Goal: Task Accomplishment & Management: Manage account settings

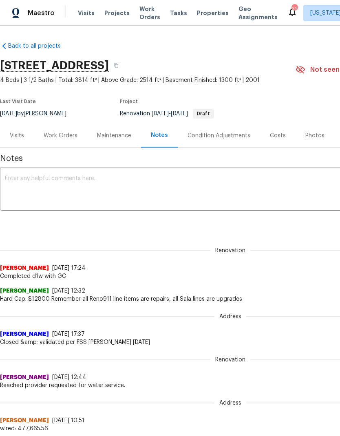
click at [69, 136] on div "Work Orders" at bounding box center [61, 136] width 34 height 8
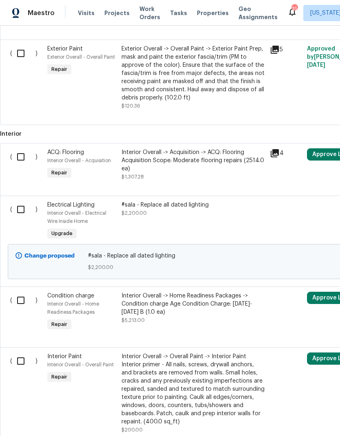
scroll to position [509, 0]
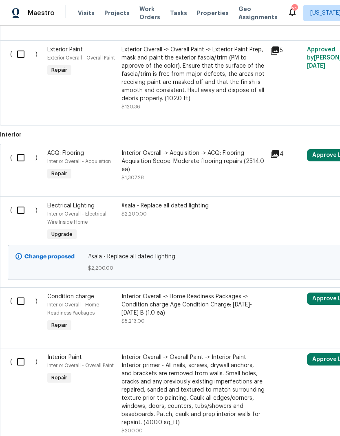
click at [24, 213] on input "checkbox" at bounding box center [23, 210] width 23 height 17
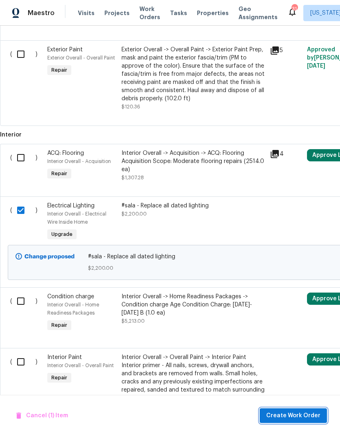
click at [299, 414] on span "Create Work Order" at bounding box center [293, 415] width 54 height 10
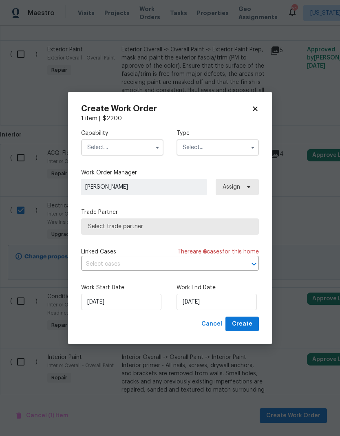
click at [252, 108] on icon at bounding box center [254, 108] width 7 height 7
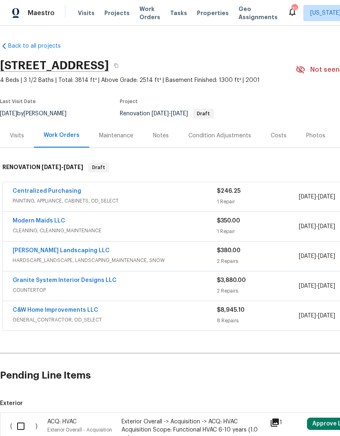
scroll to position [0, 0]
click at [197, 317] on span "GENERAL_CONTRACTOR, OD_SELECT" at bounding box center [115, 320] width 204 height 8
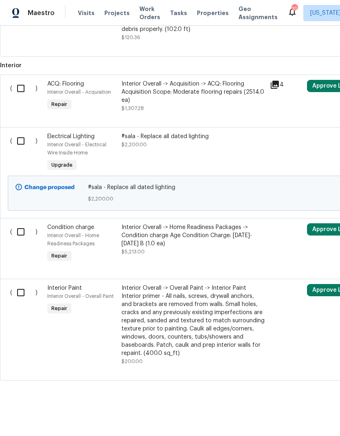
scroll to position [1184, 0]
click at [25, 138] on input "checkbox" at bounding box center [23, 140] width 23 height 17
click at [292, 416] on span "Create Work Order" at bounding box center [293, 415] width 54 height 10
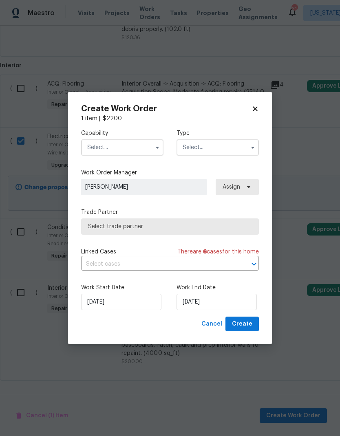
click at [251, 109] on icon at bounding box center [254, 108] width 7 height 7
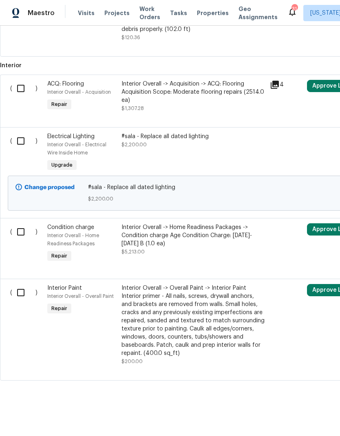
click at [132, 151] on div "#sala - Replace all dated lighting $2,200.00" at bounding box center [193, 153] width 148 height 46
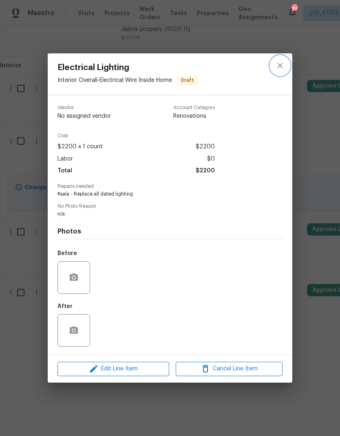
click at [272, 70] on button "close" at bounding box center [280, 66] width 20 height 20
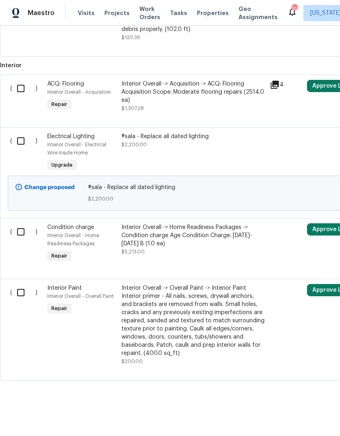
click at [20, 137] on input "checkbox" at bounding box center [23, 140] width 23 height 17
checkbox input "true"
click at [294, 414] on span "Create Work Order" at bounding box center [293, 415] width 54 height 10
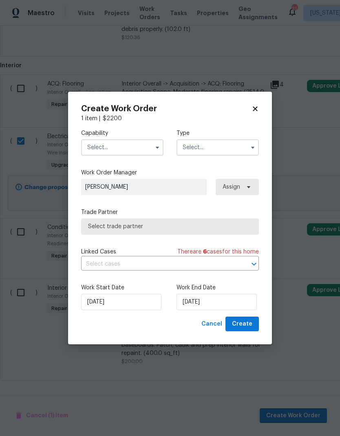
click at [148, 146] on input "text" at bounding box center [122, 147] width 82 height 16
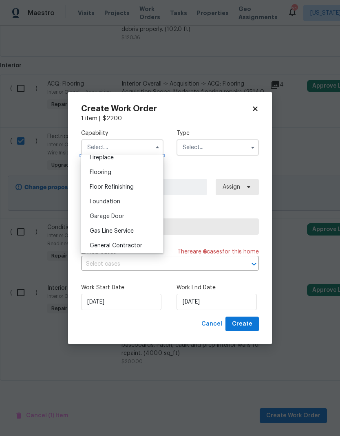
scroll to position [333, 0]
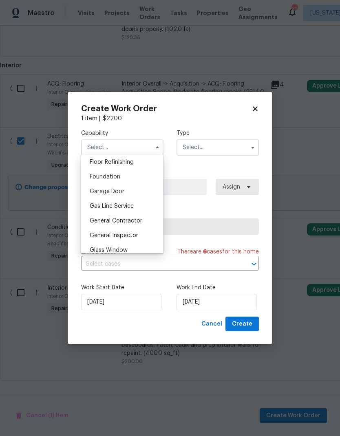
click at [146, 224] on div "General Contractor" at bounding box center [122, 220] width 78 height 15
type input "General Contractor"
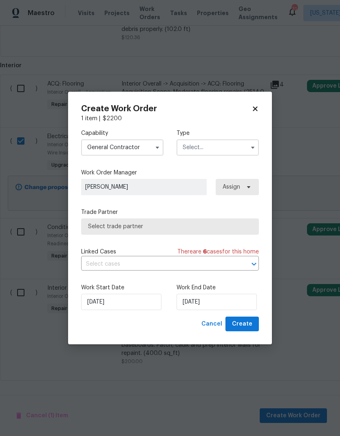
click at [250, 151] on button "button" at bounding box center [253, 147] width 10 height 10
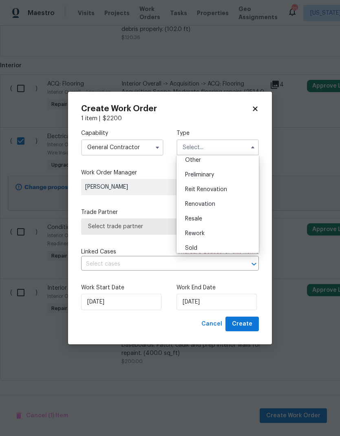
scroll to position [182, 0]
click at [233, 187] on div "Renovation" at bounding box center [217, 187] width 78 height 15
type input "Renovation"
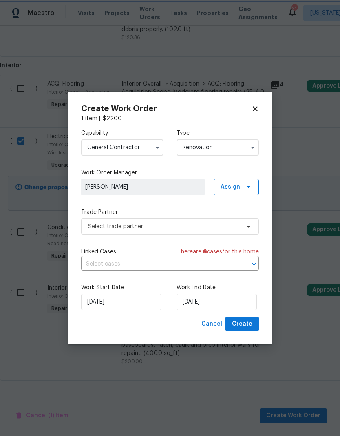
scroll to position [0, 0]
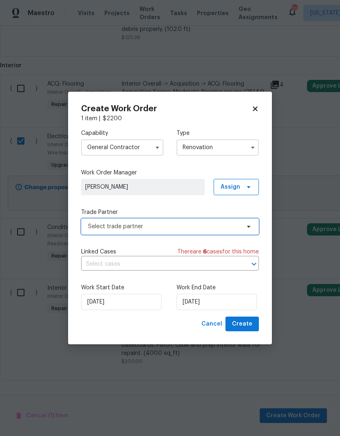
click at [242, 228] on span "Select trade partner" at bounding box center [170, 226] width 178 height 16
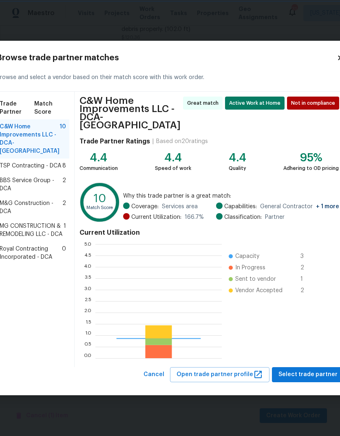
scroll to position [114, 126]
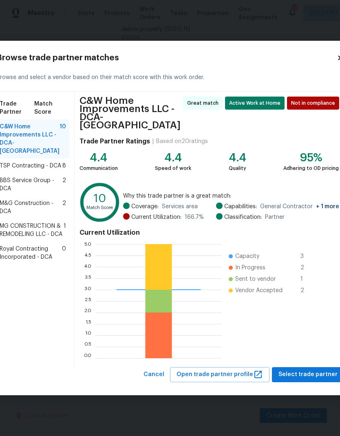
click at [44, 166] on span "TSP Contracting - DCA" at bounding box center [30, 166] width 61 height 8
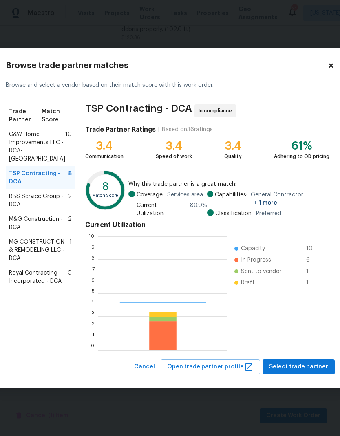
scroll to position [114, 129]
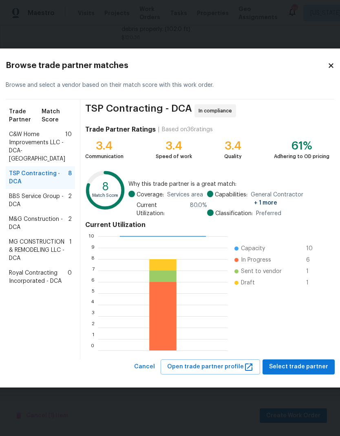
click at [37, 141] on span "C&W Home Improvements LLC - DCA-MD" at bounding box center [37, 146] width 56 height 33
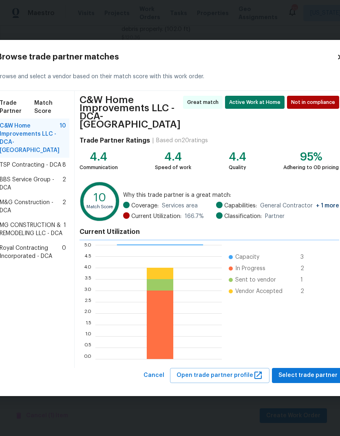
scroll to position [114, 126]
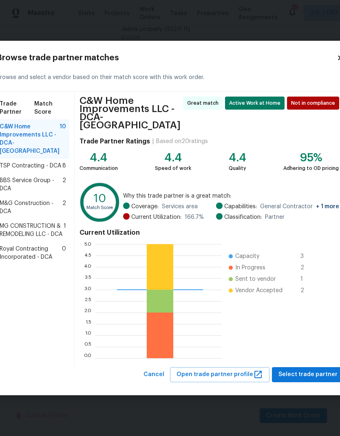
click at [302, 103] on span "Not in compliance" at bounding box center [314, 103] width 47 height 8
click at [299, 105] on span "Not in compliance" at bounding box center [314, 103] width 47 height 8
click at [298, 372] on span "Select trade partner" at bounding box center [307, 374] width 59 height 10
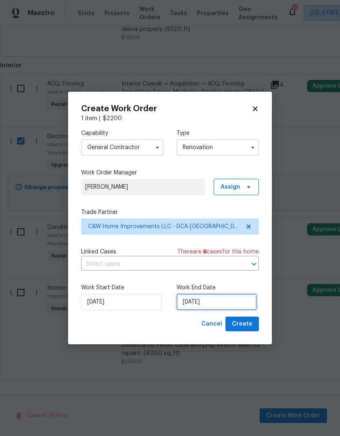
click at [217, 300] on input "[DATE]" at bounding box center [216, 302] width 80 height 16
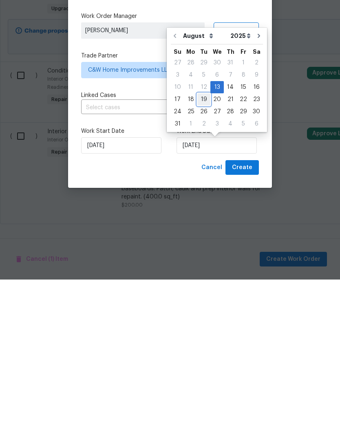
click at [205, 250] on div "19" at bounding box center [203, 255] width 13 height 11
type input "[DATE]"
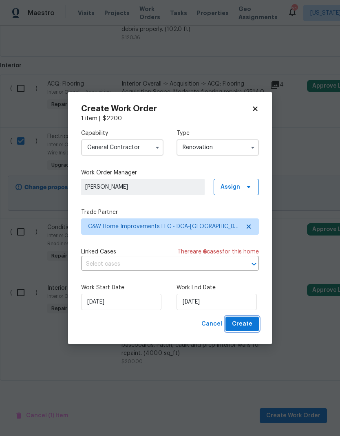
click at [242, 325] on span "Create" at bounding box center [242, 324] width 20 height 10
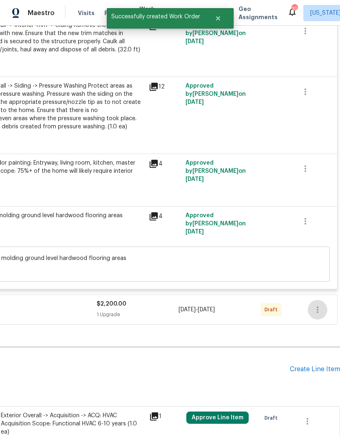
scroll to position [635, 121]
click at [319, 311] on icon "button" at bounding box center [317, 310] width 10 height 10
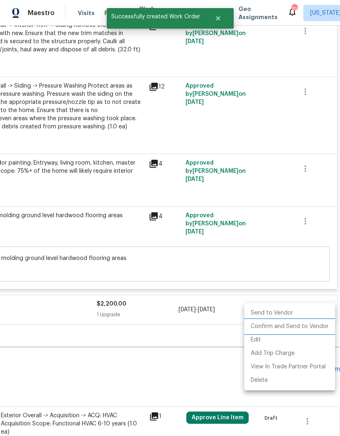
click at [297, 327] on li "Confirm and Send to Vendor" at bounding box center [289, 326] width 91 height 13
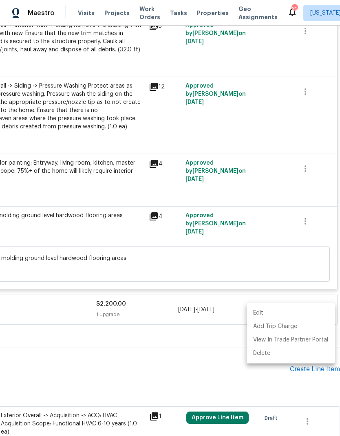
click at [154, 368] on div at bounding box center [170, 218] width 340 height 436
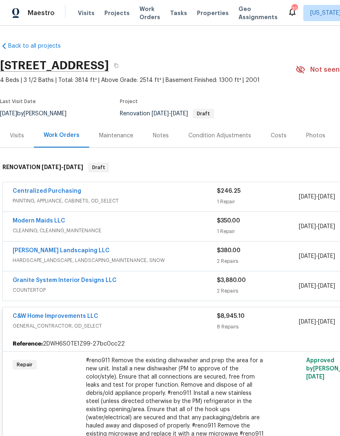
scroll to position [0, 0]
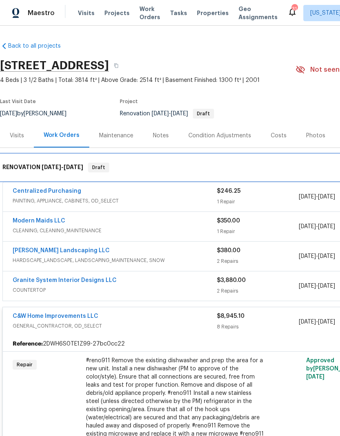
click at [64, 165] on span "8/12/25 - 8/22/25" at bounding box center [63, 167] width 42 height 6
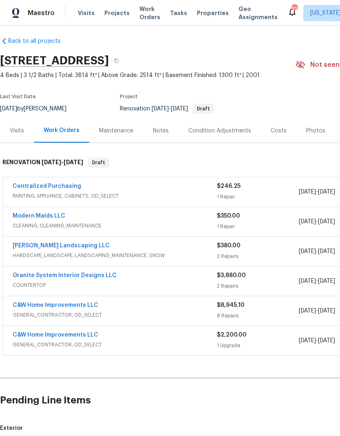
scroll to position [2, 0]
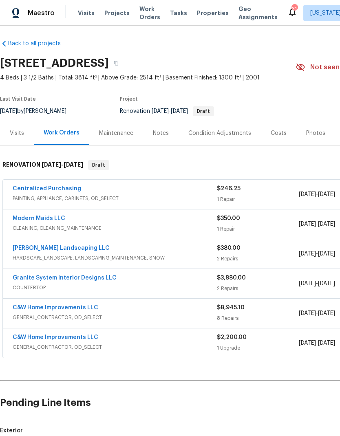
click at [272, 130] on div "Costs" at bounding box center [278, 133] width 16 height 8
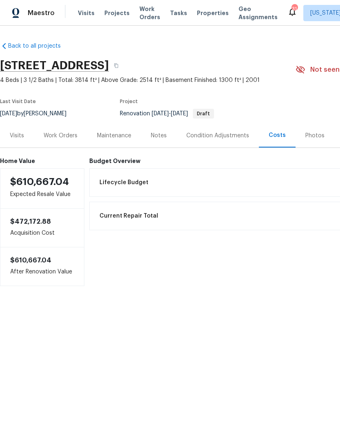
click at [67, 138] on div "Work Orders" at bounding box center [61, 136] width 34 height 8
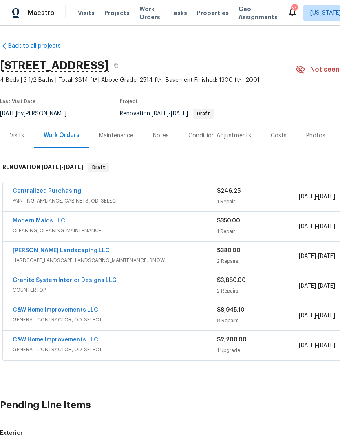
click at [217, 280] on span "$3,880.00" at bounding box center [231, 280] width 29 height 6
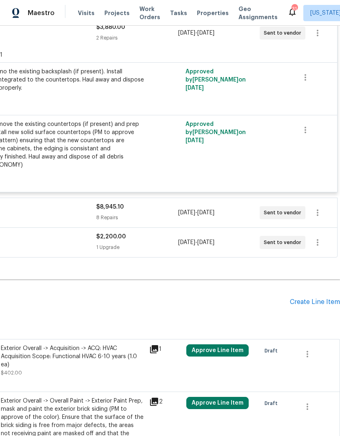
scroll to position [259, 121]
click at [310, 298] on div "Create Line Item" at bounding box center [314, 302] width 50 height 8
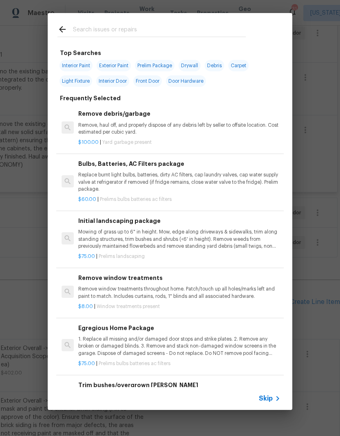
click at [196, 37] on input "text" at bounding box center [159, 30] width 173 height 12
type input "Tile"
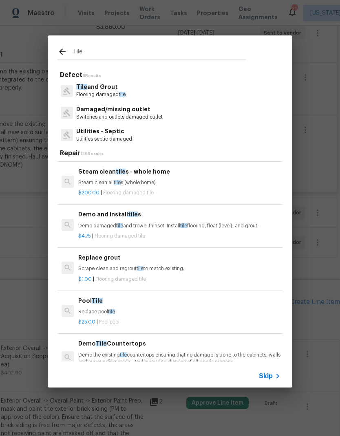
scroll to position [85, 0]
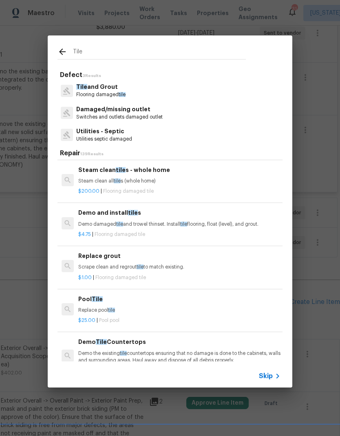
click at [203, 224] on p "Demo damaged tile and trowel thinset. Install tile flooring, float (level), and…" at bounding box center [179, 224] width 202 height 7
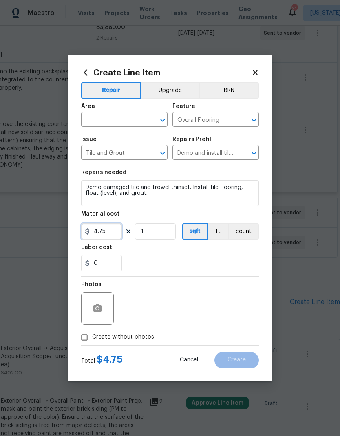
click at [111, 235] on input "4.75" at bounding box center [101, 231] width 41 height 16
click at [160, 258] on div "0" at bounding box center [170, 263] width 178 height 16
type input "3.5"
click at [158, 234] on input "1" at bounding box center [155, 231] width 41 height 16
click at [224, 260] on div "0" at bounding box center [170, 263] width 178 height 16
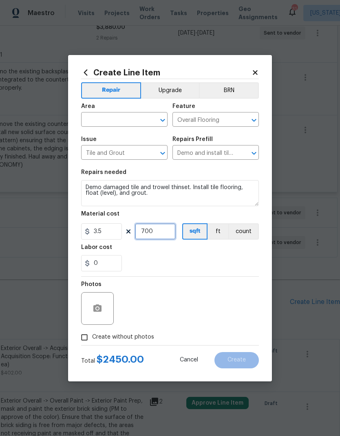
click at [162, 233] on input "700" at bounding box center [155, 231] width 41 height 16
type input "650"
click at [215, 258] on div "0" at bounding box center [170, 263] width 178 height 16
click at [170, 94] on button "Upgrade" at bounding box center [170, 90] width 58 height 16
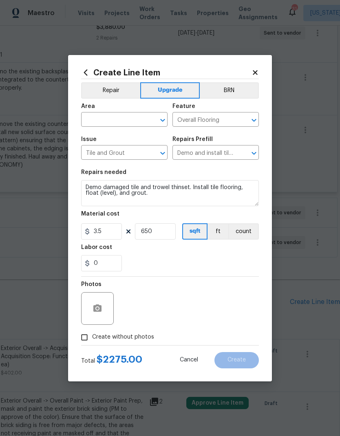
click at [162, 115] on icon "Open" at bounding box center [163, 120] width 10 height 10
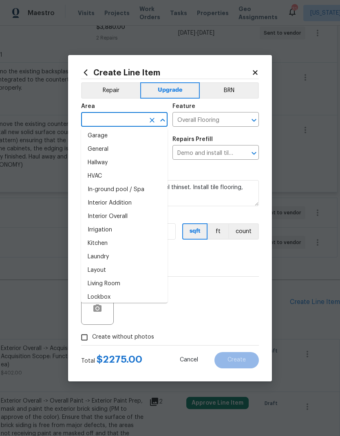
scroll to position [253, 0]
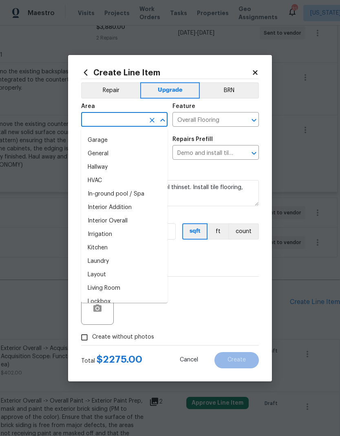
click at [135, 247] on li "Kitchen" at bounding box center [124, 247] width 86 height 13
type input "Kitchen"
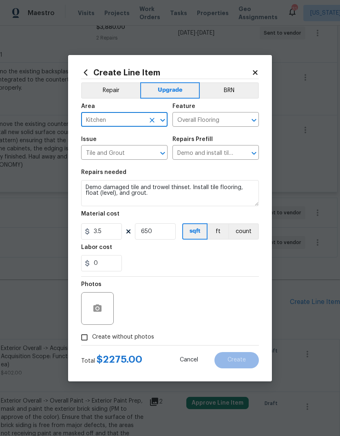
click at [86, 186] on textarea "Demo damaged tile and trowel thinset. Install tile flooring, float (level), and…" at bounding box center [170, 193] width 178 height 26
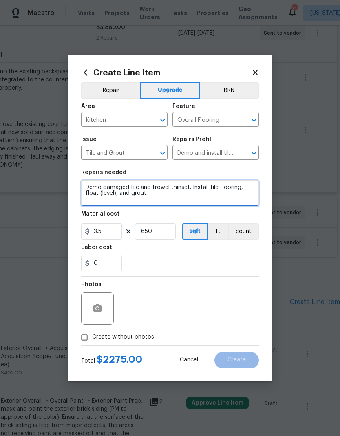
click at [168, 198] on textarea "Demo damaged tile and trowel thinset. Install tile flooring, float (level), and…" at bounding box center [170, 193] width 178 height 26
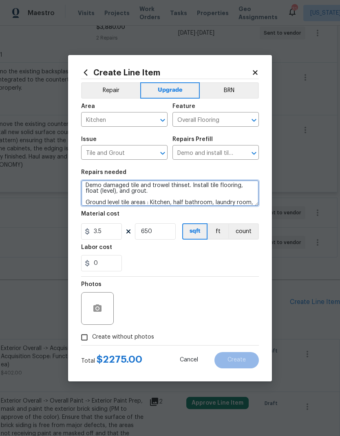
scroll to position [8, 0]
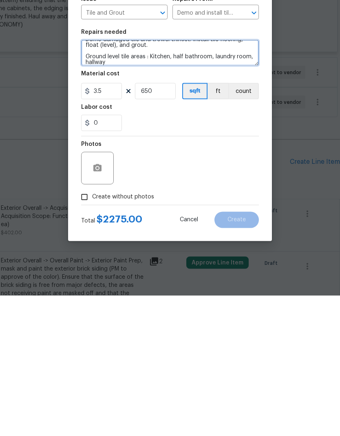
type textarea "Demo damaged tile and trowel thinset. Install tile flooring, float (level), and…"
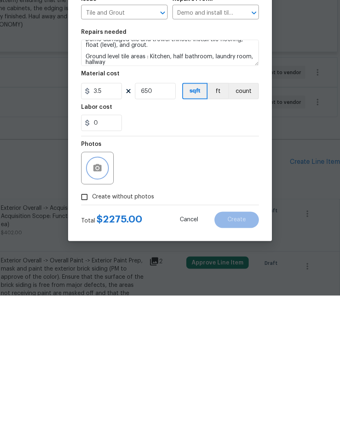
click at [90, 298] on button "button" at bounding box center [98, 308] width 20 height 20
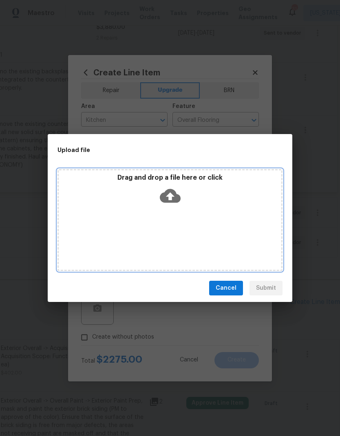
click at [175, 198] on icon at bounding box center [170, 196] width 21 height 14
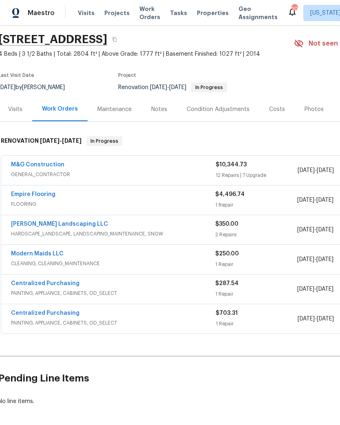
scroll to position [26, 2]
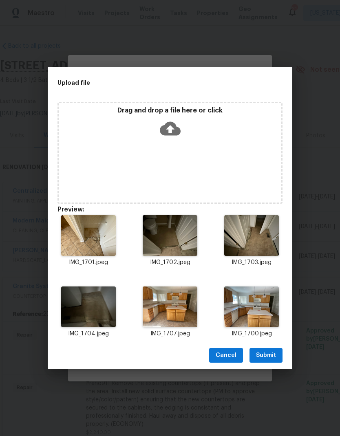
scroll to position [8, 0]
click at [273, 355] on span "Submit" at bounding box center [266, 355] width 20 height 10
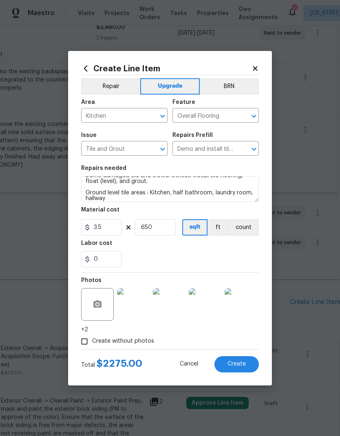
click at [241, 364] on span "Create" at bounding box center [236, 364] width 18 height 6
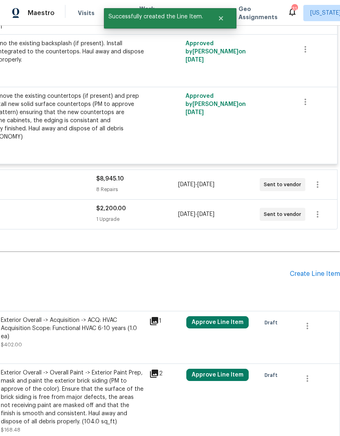
click at [313, 270] on div "Create Line Item" at bounding box center [314, 274] width 50 height 8
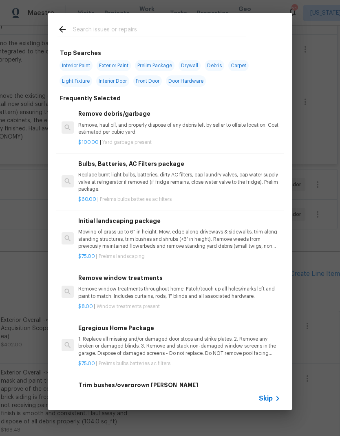
click at [191, 35] on input "text" at bounding box center [159, 30] width 173 height 12
type input "Arpet"
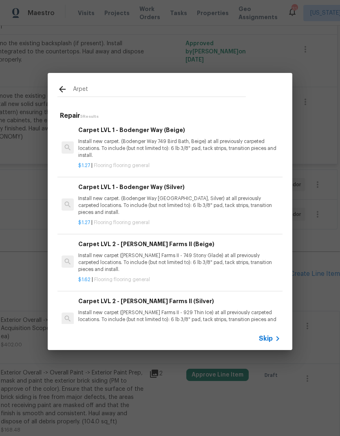
scroll to position [59, 0]
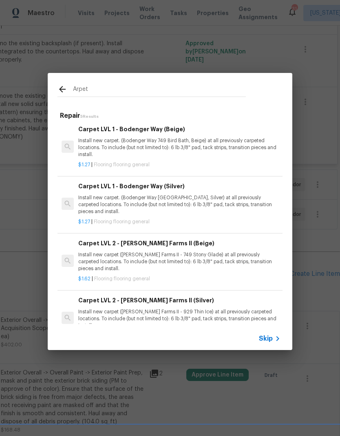
click at [200, 201] on p "Install new carpet. (Bodenger Way 945 Winter Ash, Silver) at all previously car…" at bounding box center [179, 204] width 202 height 21
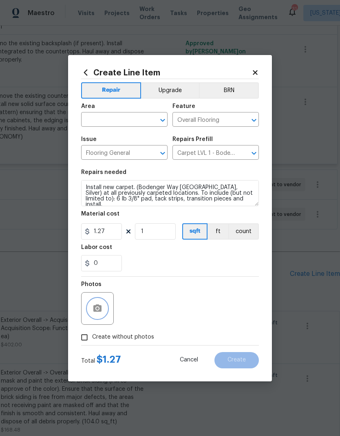
click at [96, 313] on icon "button" at bounding box center [97, 308] width 10 height 10
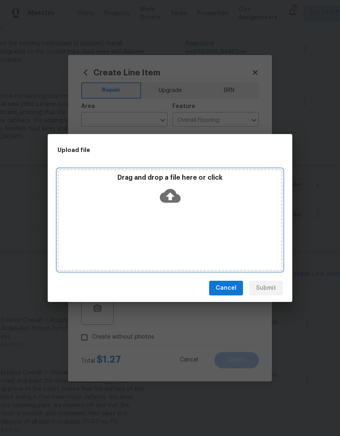
click at [173, 193] on icon at bounding box center [170, 196] width 21 height 14
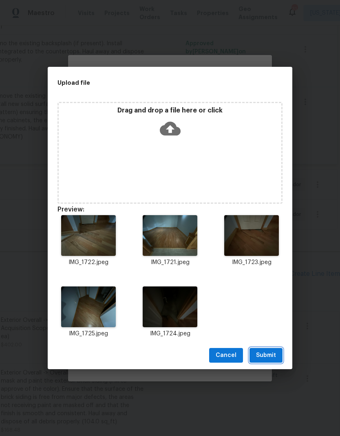
click at [267, 356] on span "Submit" at bounding box center [266, 355] width 20 height 10
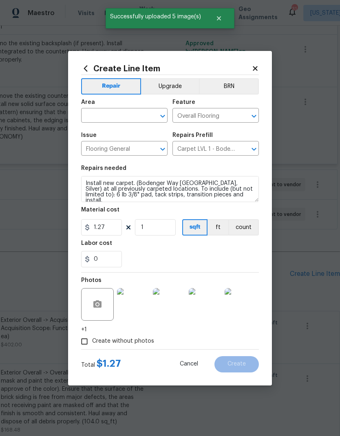
click at [85, 184] on textarea "Install new carpet. (Bodenger Way 945 Winter Ash, Silver) at all previously car…" at bounding box center [170, 189] width 178 height 26
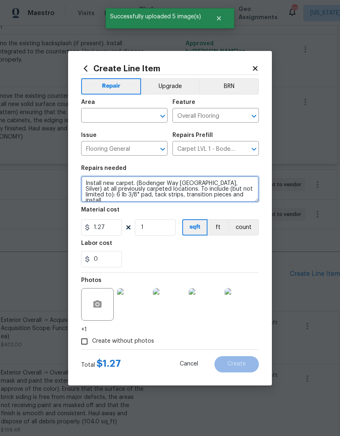
click at [193, 179] on textarea "Install new carpet. (Bodenger Way 945 Winter Ash, Silver) at all previously car…" at bounding box center [170, 189] width 178 height 26
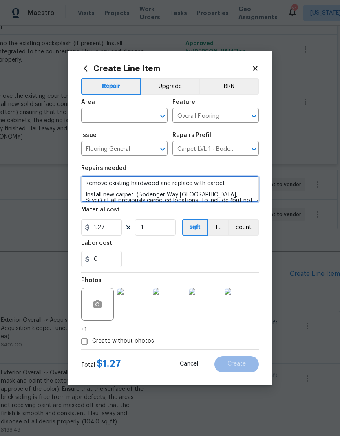
click at [161, 182] on textarea "Remove existing hardwood and replace with carpet Install new carpet. (Bodenger …" at bounding box center [170, 189] width 178 height 26
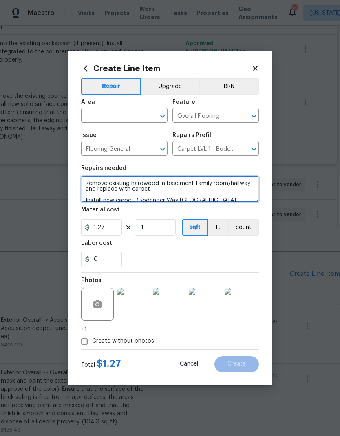
click at [154, 187] on textarea "Remove existing hardwood in basement family room/hallway and replace with carpe…" at bounding box center [170, 189] width 178 height 26
click at [82, 181] on textarea "Remove existing hardwood in basement family room/hallway and replace with carpe…" at bounding box center [170, 189] width 178 height 26
type textarea "#salaRemove existing hardwood in basement family room/hallway and replace with …"
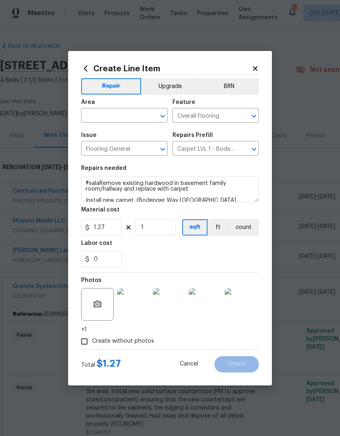
scroll to position [287, 121]
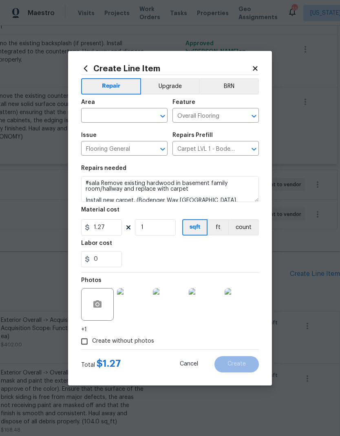
type textarea "#sala Remove existing hardwood in basement family room/hallway and replace with…"
click at [176, 81] on button "Upgrade" at bounding box center [170, 86] width 58 height 16
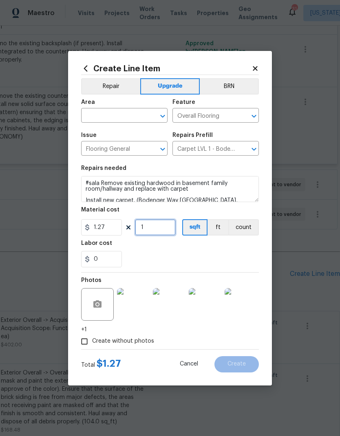
click at [163, 228] on input "1" at bounding box center [155, 227] width 41 height 16
click at [204, 258] on div "0" at bounding box center [170, 259] width 178 height 16
click at [160, 226] on input "327" at bounding box center [155, 227] width 41 height 16
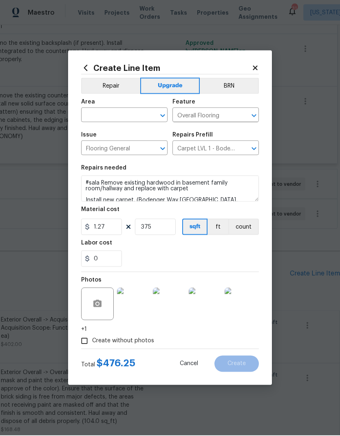
click at [212, 251] on div "0" at bounding box center [170, 259] width 178 height 16
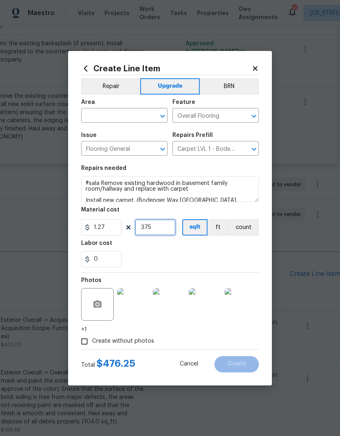
click at [161, 226] on input "375" at bounding box center [155, 227] width 41 height 16
type input "415"
click at [178, 253] on div "0" at bounding box center [170, 259] width 178 height 16
click at [154, 118] on div at bounding box center [156, 115] width 21 height 11
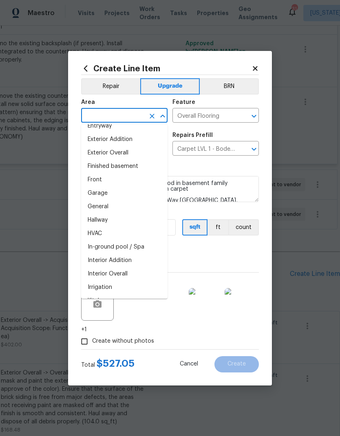
scroll to position [195, 0]
click at [145, 167] on li "Finished basement" at bounding box center [124, 166] width 86 height 13
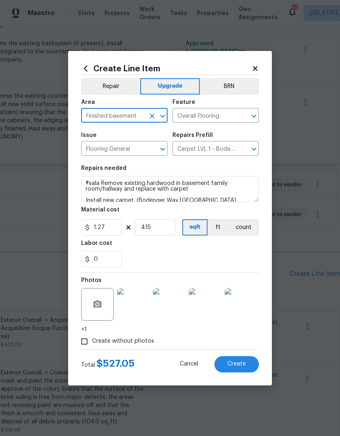
type input "Finished basement"
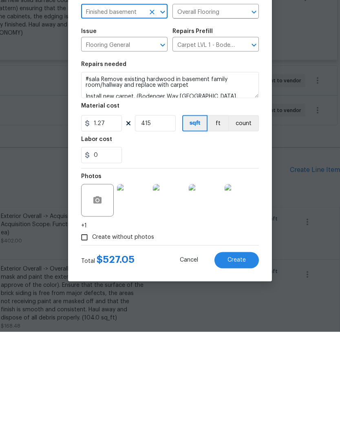
click at [243, 356] on button "Create" at bounding box center [236, 364] width 44 height 16
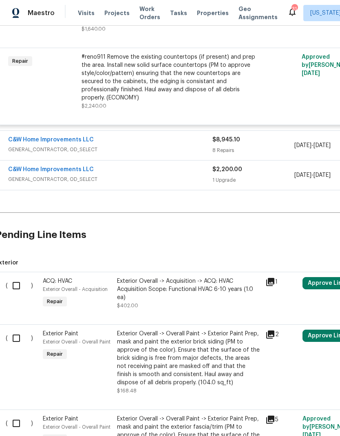
scroll to position [326, 5]
click at [213, 176] on div "1 Upgrade" at bounding box center [252, 180] width 81 height 8
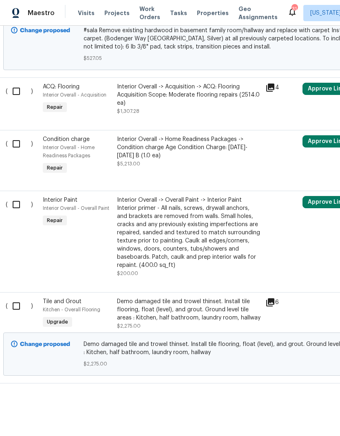
scroll to position [1002, 4]
click at [195, 307] on div "Demo damaged tile and trowel thinset. Install tile flooring, float (level), and…" at bounding box center [188, 310] width 143 height 24
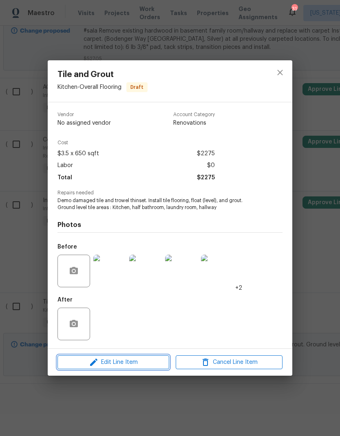
click at [150, 364] on span "Edit Line Item" at bounding box center [113, 362] width 107 height 10
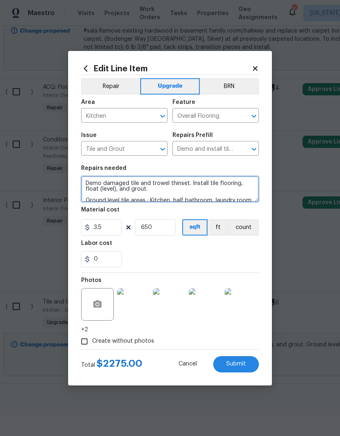
click at [83, 186] on textarea "Demo damaged tile and trowel thinset. Install tile flooring, float (level), and…" at bounding box center [170, 189] width 178 height 26
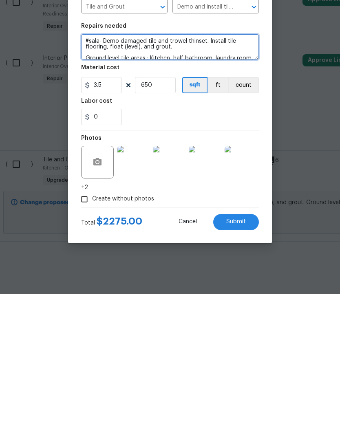
type textarea "#sala- Demo damaged tile and trowel thinset. Install tile flooring, float (leve…"
click at [239, 361] on span "Submit" at bounding box center [236, 364] width 20 height 6
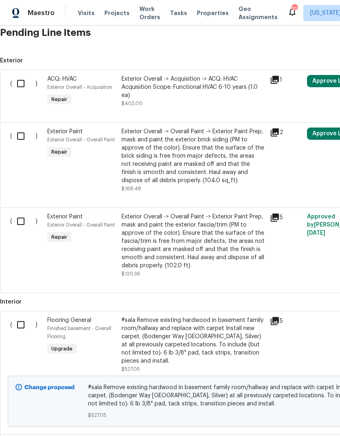
scroll to position [644, 0]
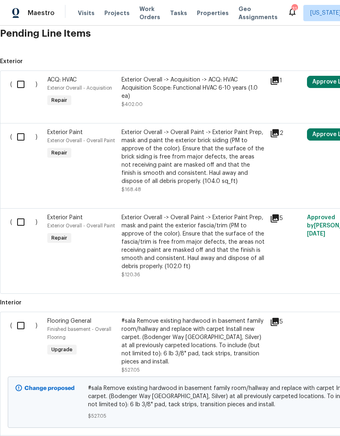
click at [22, 325] on input "checkbox" at bounding box center [23, 325] width 23 height 17
checkbox input "true"
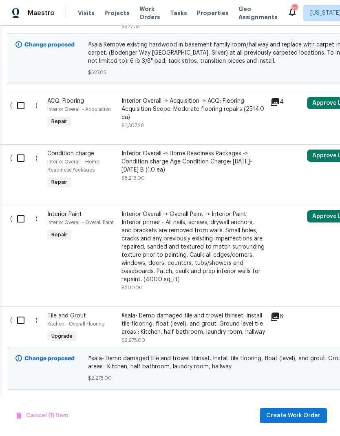
scroll to position [988, 0]
click at [15, 322] on input "checkbox" at bounding box center [23, 319] width 23 height 17
checkbox input "true"
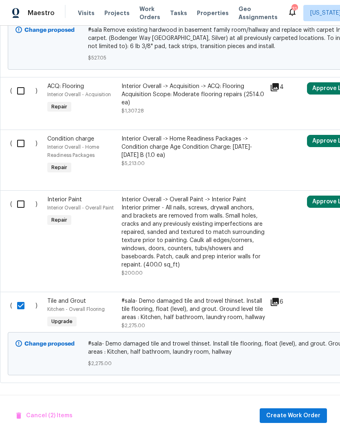
scroll to position [1002, 0]
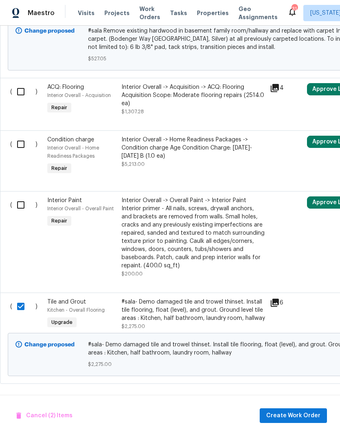
click at [287, 413] on span "Create Work Order" at bounding box center [293, 415] width 54 height 10
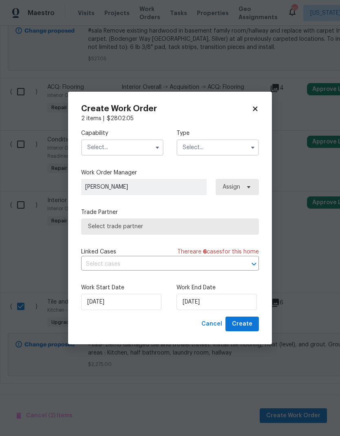
click at [158, 145] on icon "button" at bounding box center [157, 147] width 7 height 7
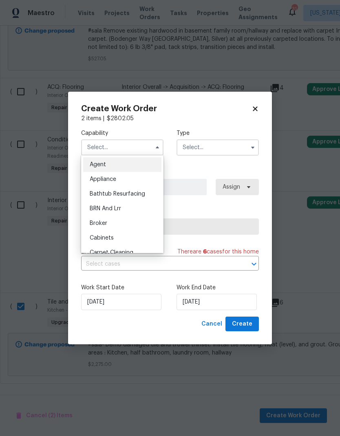
click at [252, 110] on icon at bounding box center [254, 108] width 7 height 7
checkbox input "false"
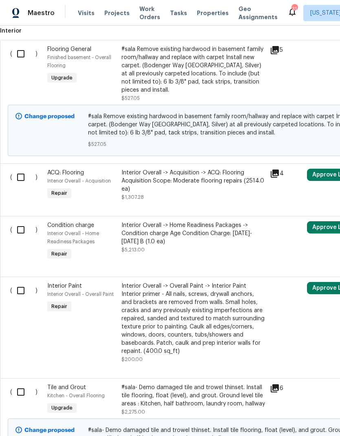
scroll to position [917, 0]
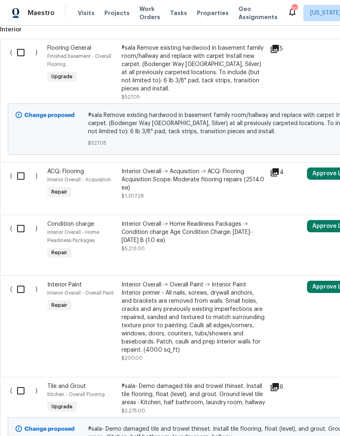
click at [23, 388] on input "checkbox" at bounding box center [23, 390] width 23 height 17
checkbox input "true"
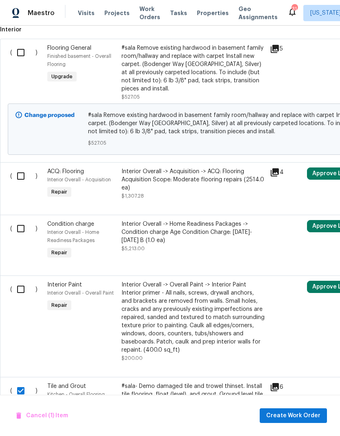
scroll to position [918, 0]
click at [24, 50] on input "checkbox" at bounding box center [23, 52] width 23 height 17
checkbox input "true"
click at [294, 415] on span "Create Work Order" at bounding box center [293, 415] width 54 height 10
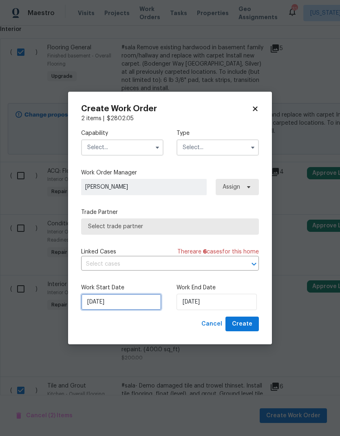
click at [129, 305] on input "[DATE]" at bounding box center [121, 302] width 80 height 16
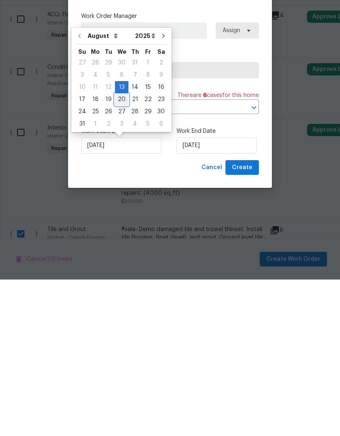
click at [120, 250] on div "20" at bounding box center [121, 255] width 13 height 11
type input "[DATE]"
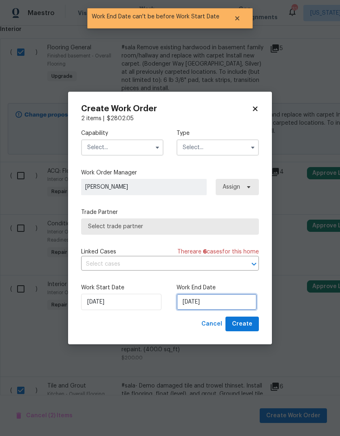
click at [218, 305] on input "[DATE]" at bounding box center [216, 302] width 80 height 16
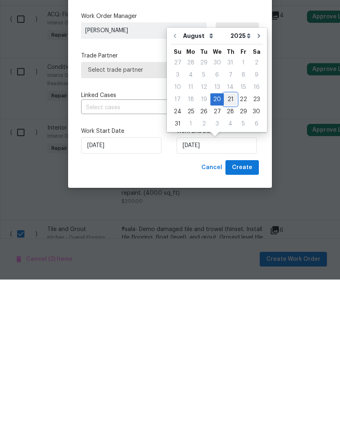
click at [226, 250] on div "21" at bounding box center [230, 255] width 13 height 11
type input "[DATE]"
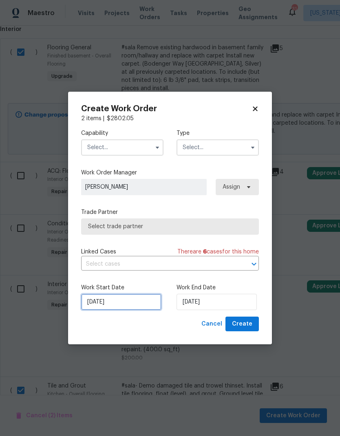
click at [128, 302] on input "[DATE]" at bounding box center [121, 302] width 80 height 16
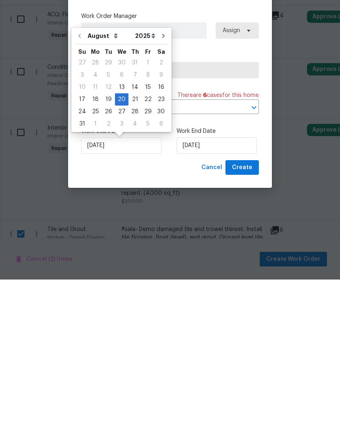
click at [168, 316] on div "Cancel Create" at bounding box center [170, 323] width 178 height 15
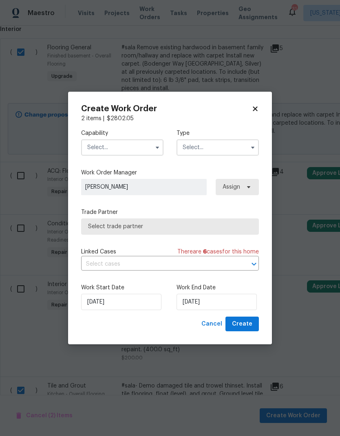
click at [254, 150] on button "button" at bounding box center [253, 147] width 10 height 10
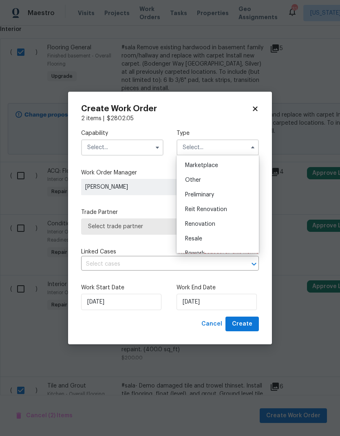
scroll to position [149, 0]
click at [224, 219] on div "Renovation" at bounding box center [217, 220] width 78 height 15
type input "Renovation"
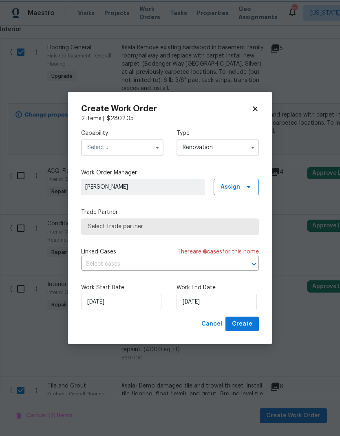
scroll to position [0, 0]
click at [161, 143] on button "button" at bounding box center [157, 147] width 10 height 10
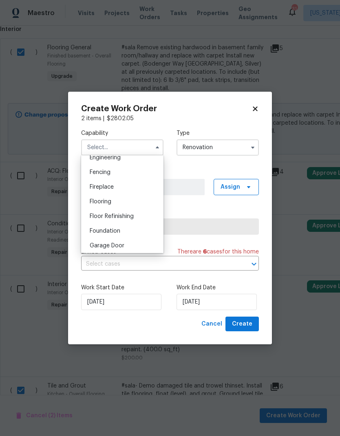
scroll to position [276, 0]
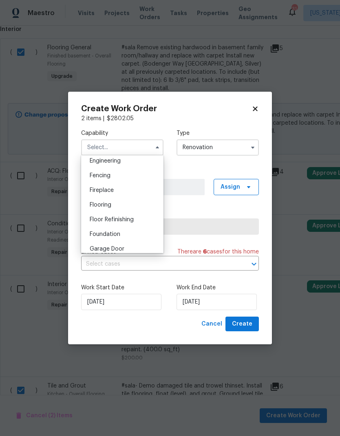
click at [137, 203] on div "Flooring" at bounding box center [122, 204] width 78 height 15
type input "Flooring"
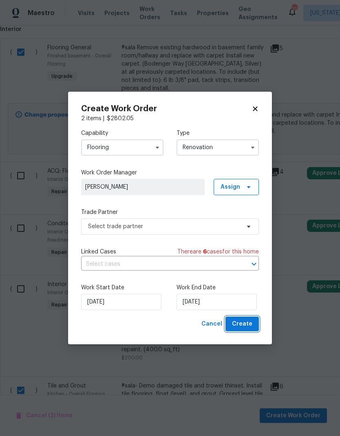
click at [249, 326] on span "Create" at bounding box center [242, 324] width 20 height 10
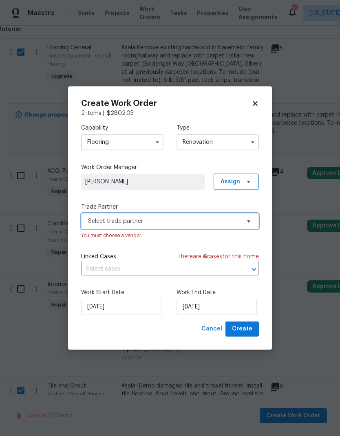
click at [247, 217] on span "Select trade partner" at bounding box center [170, 221] width 178 height 16
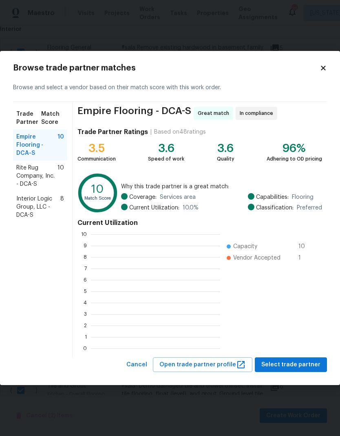
scroll to position [1, 1]
click at [44, 175] on span "Rite Rug Company, Inc. - DCA-S" at bounding box center [36, 176] width 41 height 24
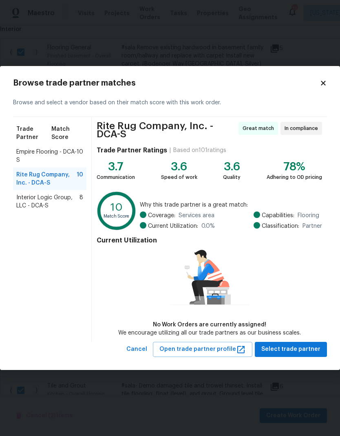
click at [60, 197] on span "Interior Logic Group, LLC - DCA-S" at bounding box center [47, 201] width 63 height 16
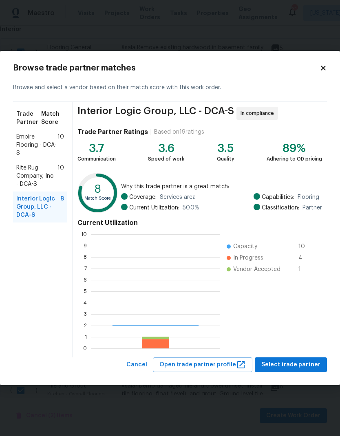
scroll to position [114, 129]
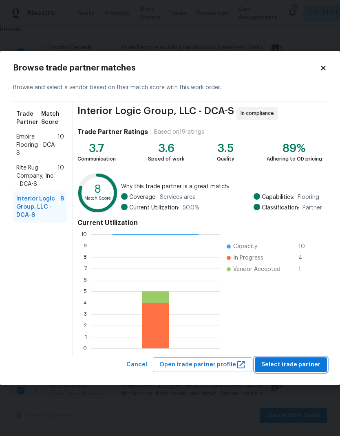
click at [302, 369] on span "Select trade partner" at bounding box center [290, 364] width 59 height 10
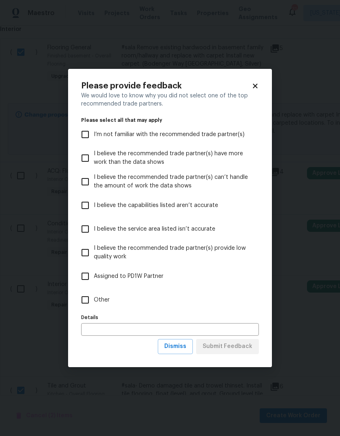
click at [87, 298] on input "Other" at bounding box center [85, 299] width 17 height 17
checkbox input "true"
click at [227, 346] on span "Submit Feedback" at bounding box center [227, 346] width 50 height 10
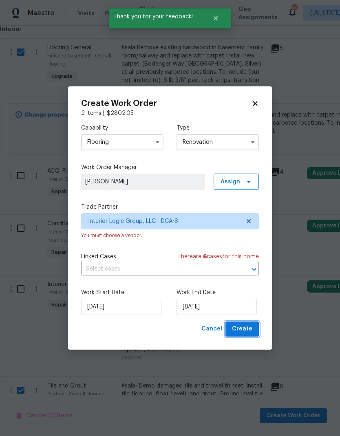
click at [247, 330] on span "Create" at bounding box center [242, 329] width 20 height 10
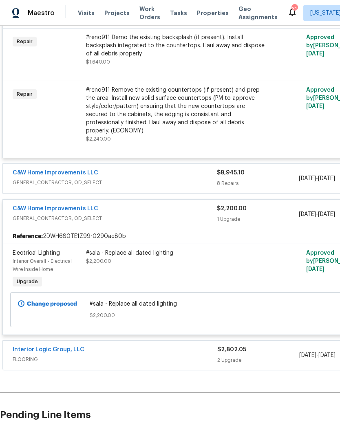
scroll to position [293, 0]
click at [182, 346] on div "Interior Logic Group, LLC" at bounding box center [115, 350] width 204 height 10
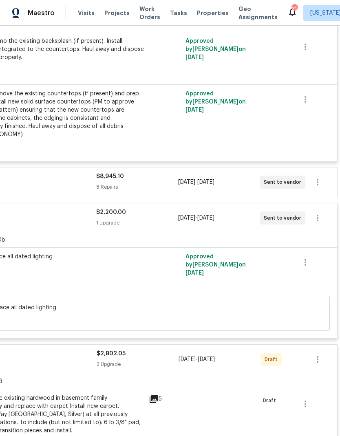
scroll to position [289, 121]
click at [321, 349] on button "button" at bounding box center [317, 359] width 20 height 20
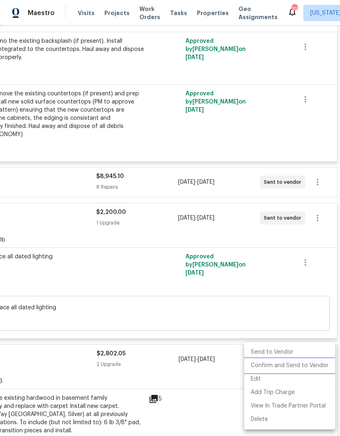
click at [304, 365] on li "Confirm and Send to Vendor" at bounding box center [289, 365] width 91 height 13
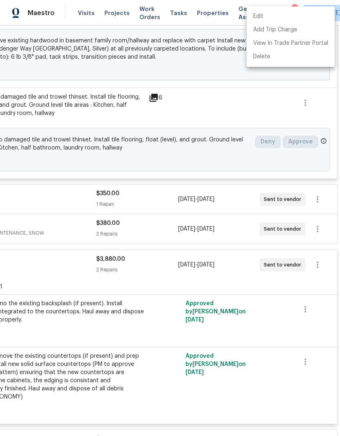
click at [218, 98] on div at bounding box center [170, 218] width 340 height 436
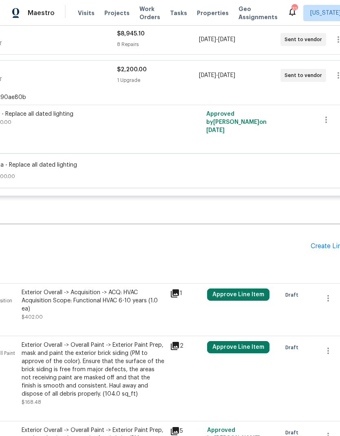
scroll to position [695, 101]
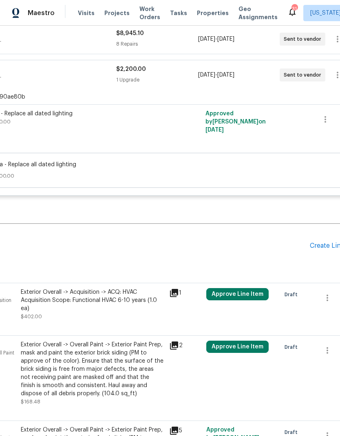
click at [324, 242] on div "Create Line Item" at bounding box center [334, 246] width 50 height 8
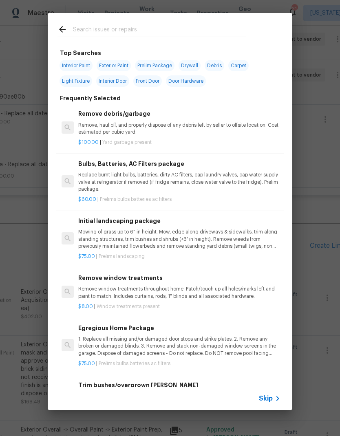
click at [193, 24] on input "text" at bounding box center [159, 30] width 173 height 12
type input "Steam clean"
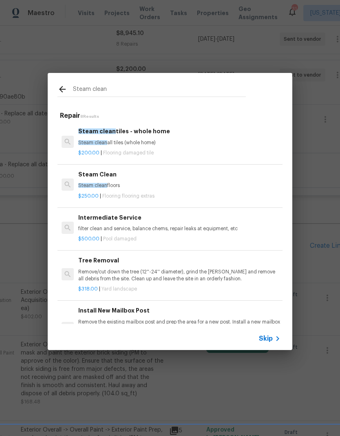
click at [190, 187] on p "Steam clean floors" at bounding box center [179, 185] width 202 height 7
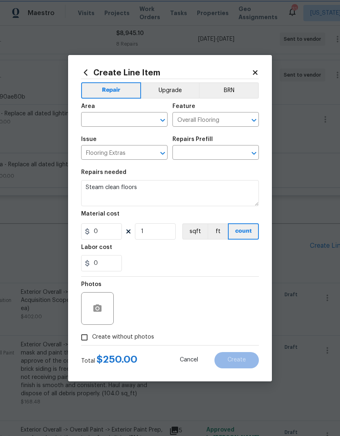
type input "Steam Clean $250.00"
type input "250"
click at [163, 117] on icon "Open" at bounding box center [163, 120] width 10 height 10
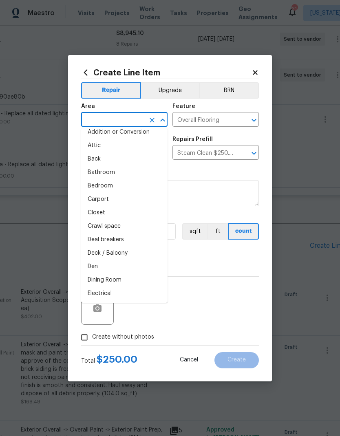
scroll to position [6, 0]
click at [135, 185] on li "Bedroom" at bounding box center [124, 186] width 86 height 13
type input "Bedroom"
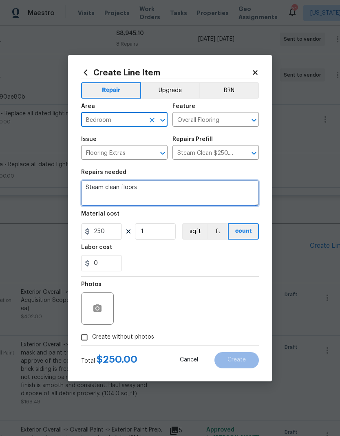
click at [180, 184] on textarea "Steam clean floors" at bounding box center [170, 193] width 178 height 26
click at [160, 186] on textarea "Steam clean floors" at bounding box center [170, 193] width 178 height 26
click at [114, 187] on textarea "Steam clean floors" at bounding box center [170, 193] width 178 height 26
click at [210, 183] on textarea "Steam clean all carpet floors" at bounding box center [170, 193] width 178 height 26
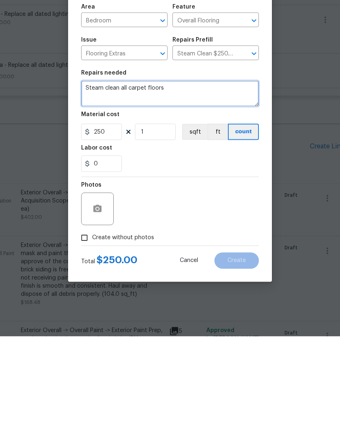
type textarea "Steam clean all carpet floors"
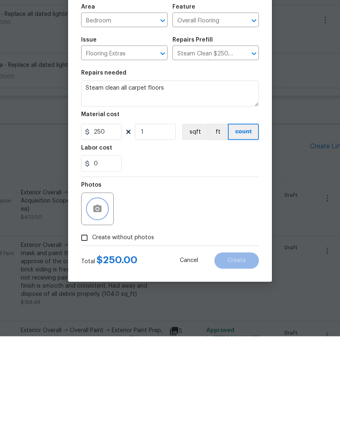
click at [103, 298] on button "button" at bounding box center [98, 308] width 20 height 20
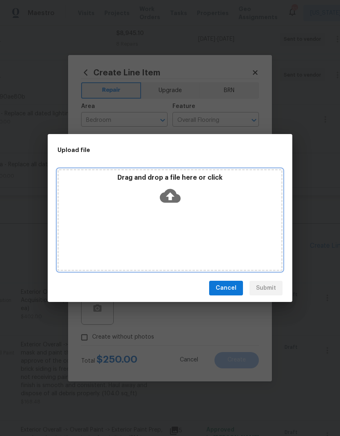
click at [174, 193] on icon at bounding box center [170, 196] width 21 height 14
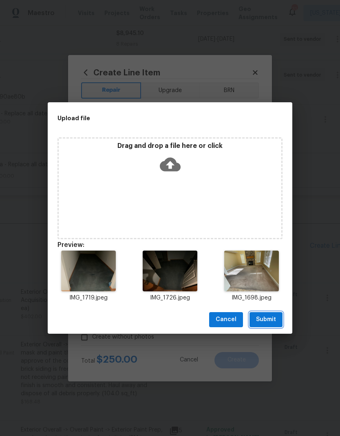
click at [268, 317] on span "Submit" at bounding box center [266, 319] width 20 height 10
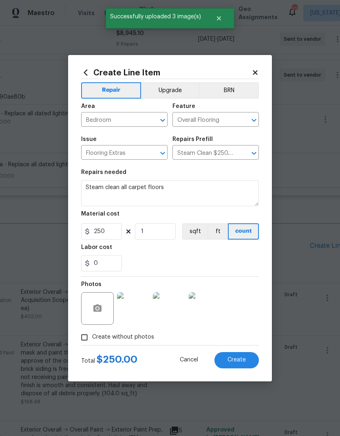
click at [182, 188] on textarea "Steam clean all carpet floors" at bounding box center [170, 193] width 178 height 26
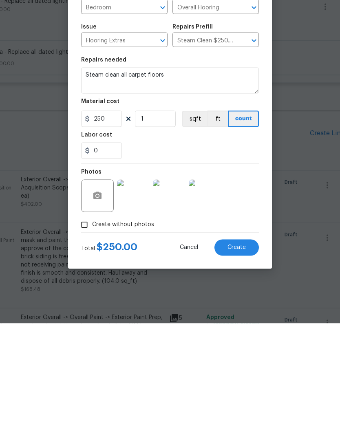
click at [241, 352] on button "Create" at bounding box center [236, 360] width 44 height 16
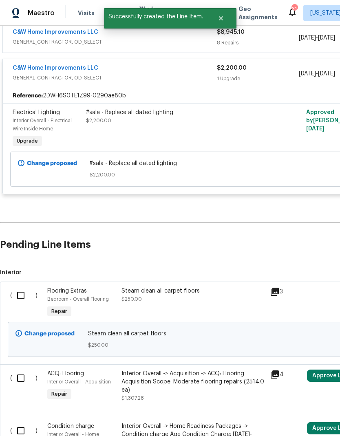
scroll to position [696, 0]
click at [20, 291] on input "checkbox" at bounding box center [23, 295] width 23 height 17
checkbox input "true"
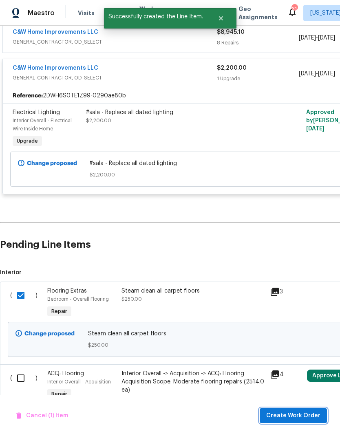
click at [290, 415] on span "Create Work Order" at bounding box center [293, 415] width 54 height 10
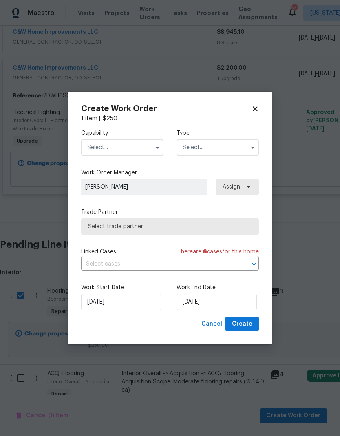
click at [157, 147] on icon "button" at bounding box center [157, 148] width 3 height 2
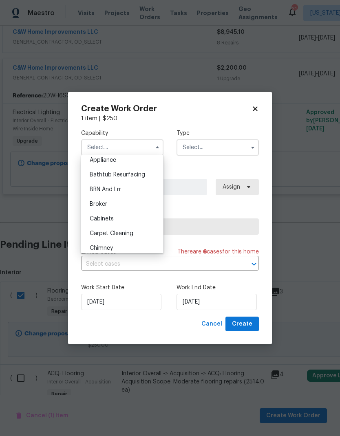
scroll to position [29, 0]
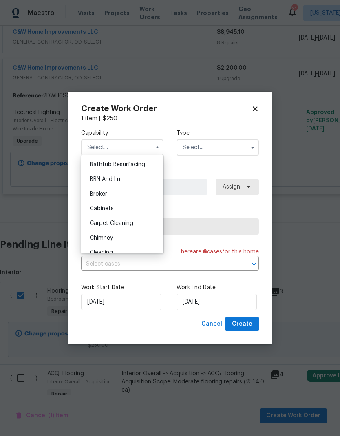
click at [143, 221] on div "Carpet Cleaning" at bounding box center [122, 223] width 78 height 15
type input "Carpet Cleaning"
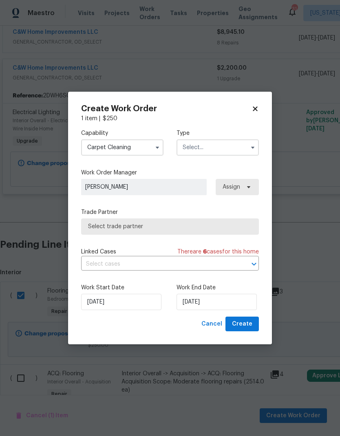
click at [248, 146] on button "button" at bounding box center [253, 147] width 10 height 10
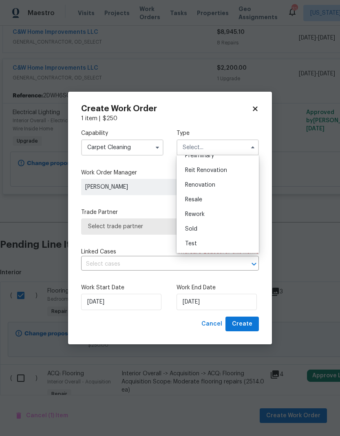
scroll to position [185, 0]
click at [230, 184] on div "Renovation" at bounding box center [217, 185] width 78 height 15
type input "Renovation"
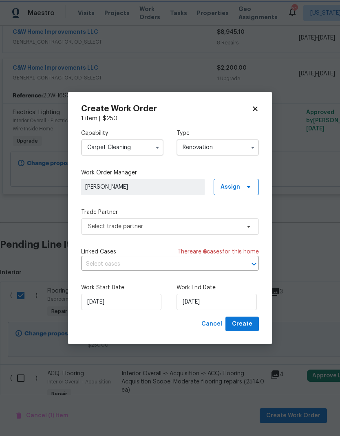
scroll to position [0, 0]
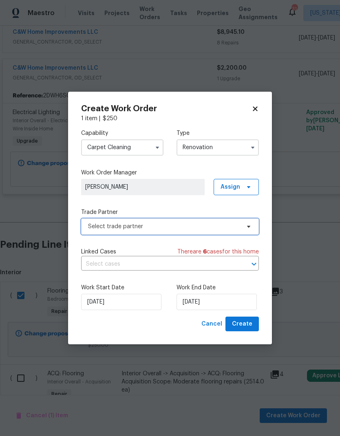
click at [251, 226] on icon at bounding box center [248, 226] width 7 height 7
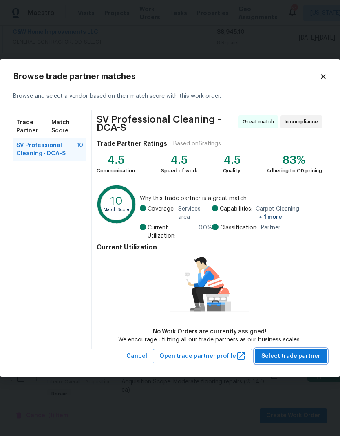
click at [304, 357] on span "Select trade partner" at bounding box center [290, 356] width 59 height 10
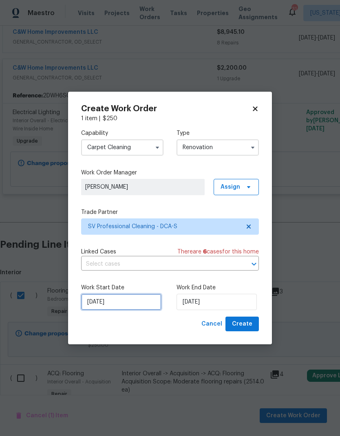
click at [127, 303] on input "[DATE]" at bounding box center [121, 302] width 80 height 16
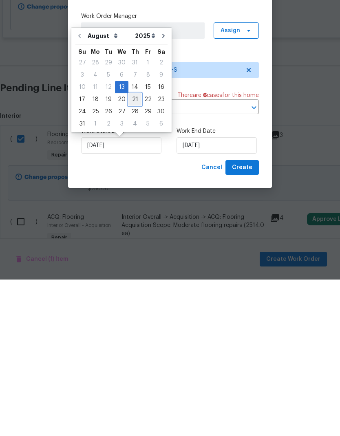
click at [132, 250] on div "21" at bounding box center [134, 255] width 13 height 11
type input "[DATE]"
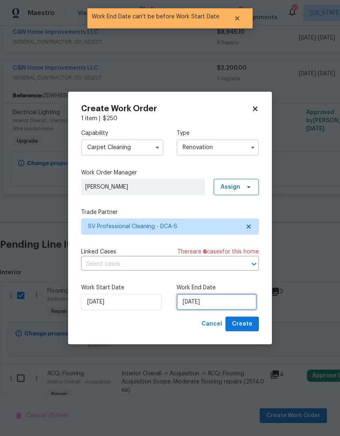
click at [225, 305] on input "[DATE]" at bounding box center [216, 302] width 80 height 16
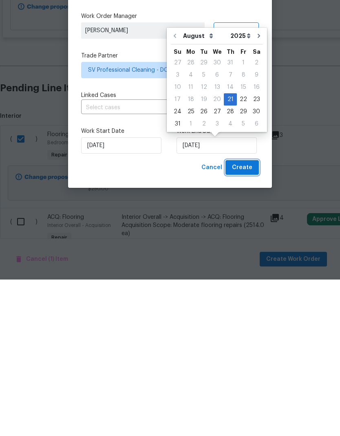
click at [248, 319] on span "Create" at bounding box center [242, 324] width 20 height 10
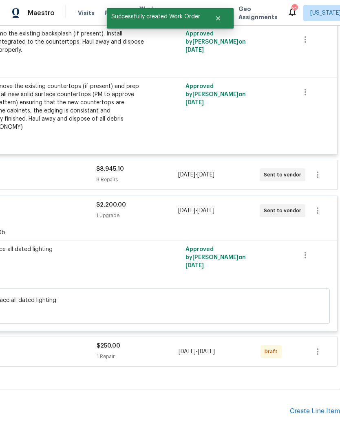
scroll to position [560, 121]
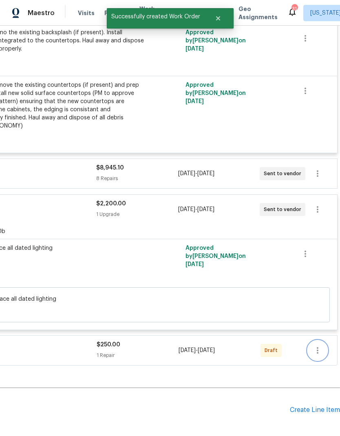
click at [322, 343] on button "button" at bounding box center [317, 350] width 20 height 20
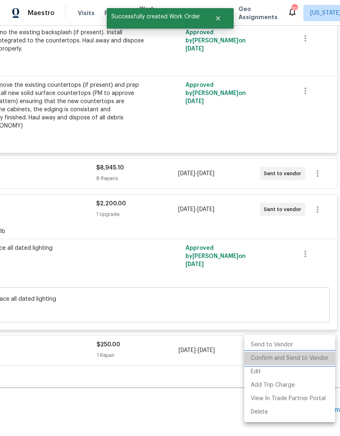
click at [302, 355] on li "Confirm and Send to Vendor" at bounding box center [289, 357] width 91 height 13
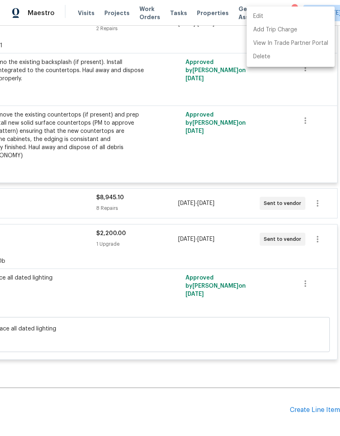
click at [229, 387] on div at bounding box center [170, 218] width 340 height 436
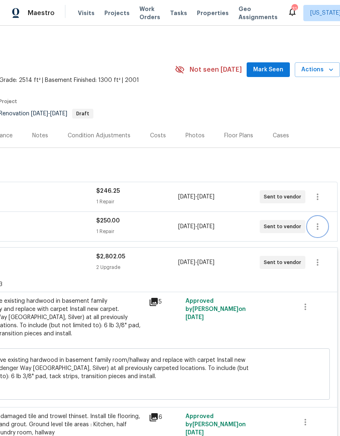
scroll to position [0, 121]
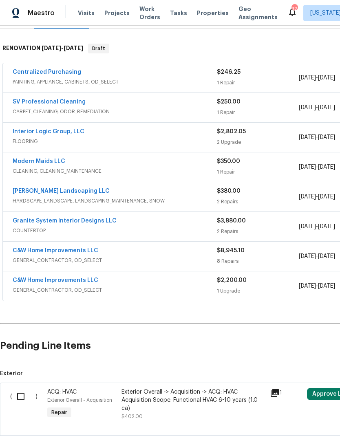
scroll to position [118, 0]
click at [200, 231] on span "COUNTERTOP" at bounding box center [115, 231] width 204 height 8
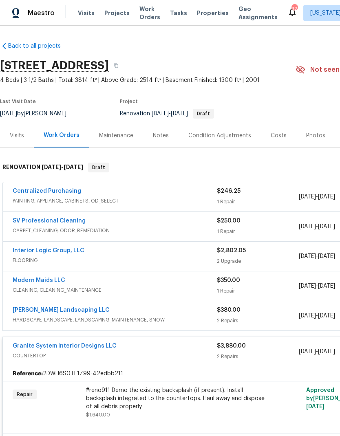
scroll to position [0, 0]
click at [275, 135] on div "Costs" at bounding box center [278, 136] width 16 height 8
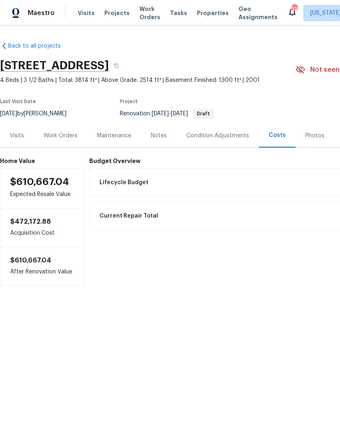
click at [167, 134] on div "Notes" at bounding box center [158, 135] width 35 height 24
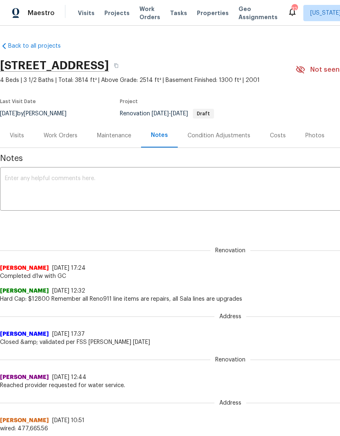
click at [122, 423] on div "[PERSON_NAME] [DATE] 10:51" at bounding box center [230, 420] width 460 height 8
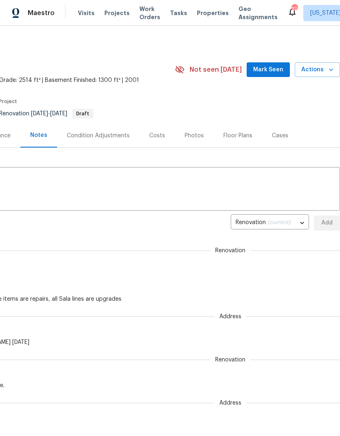
scroll to position [0, 121]
